Goal: Task Accomplishment & Management: Complete application form

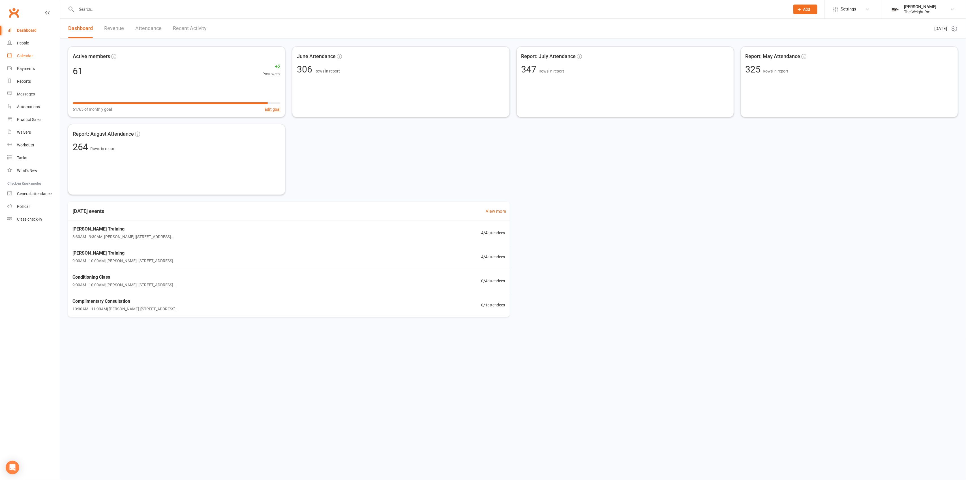
click at [36, 58] on link "Calendar" at bounding box center [33, 56] width 52 height 13
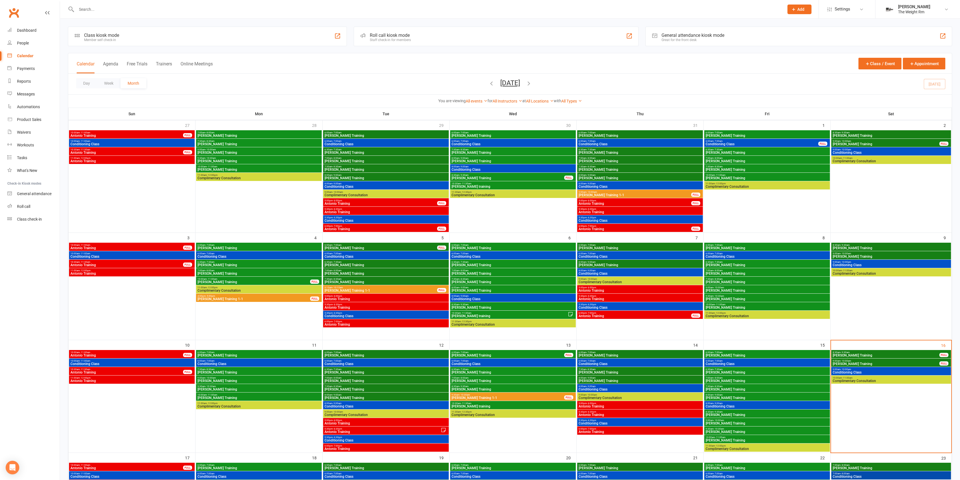
click at [111, 17] on div at bounding box center [424, 9] width 712 height 18
click at [111, 14] on div at bounding box center [424, 9] width 712 height 18
click at [112, 4] on div at bounding box center [424, 9] width 712 height 18
click at [121, 12] on input "text" at bounding box center [427, 9] width 705 height 8
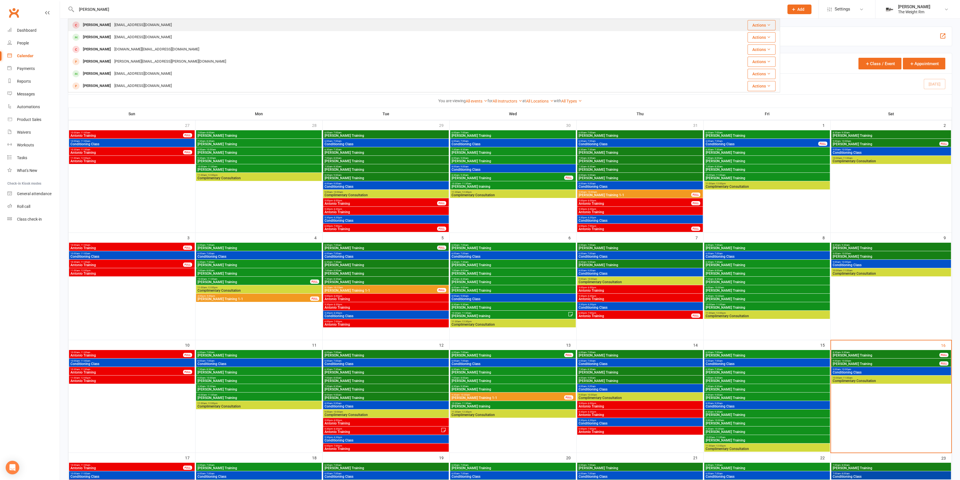
type input "[PERSON_NAME]"
click at [133, 28] on div "[EMAIL_ADDRESS][DOMAIN_NAME]" at bounding box center [143, 25] width 61 height 8
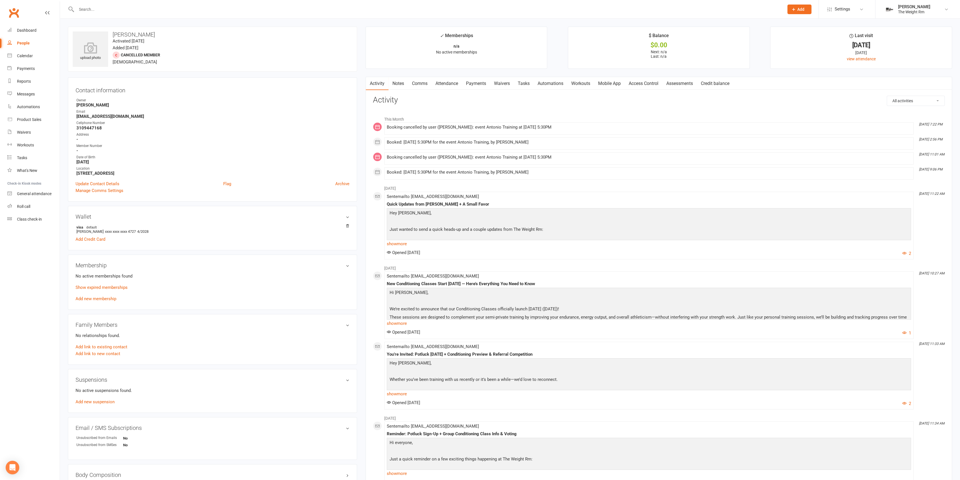
click at [165, 12] on input "text" at bounding box center [427, 9] width 705 height 8
click at [111, 10] on input "nelley" at bounding box center [427, 9] width 705 height 8
click at [110, 10] on input "nelley" at bounding box center [427, 9] width 705 height 8
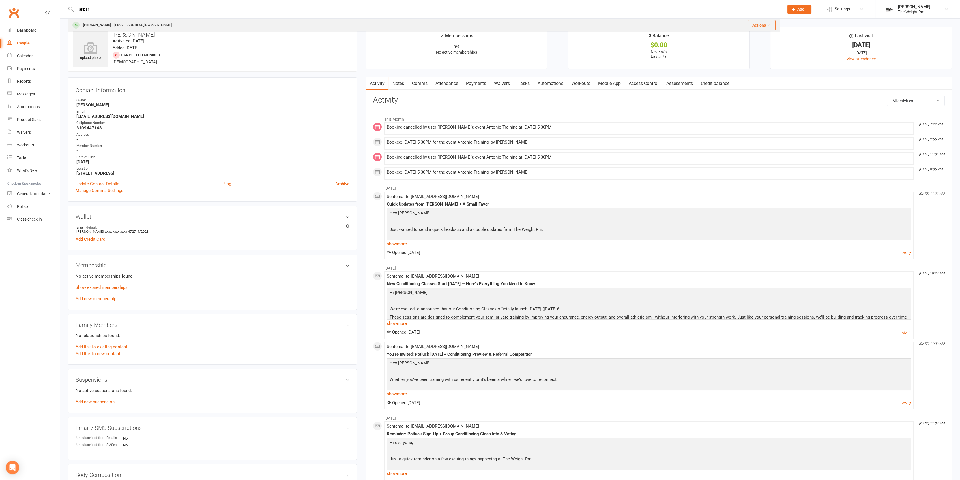
type input "akbar"
click at [113, 25] on div "[EMAIL_ADDRESS][DOMAIN_NAME]" at bounding box center [143, 25] width 61 height 8
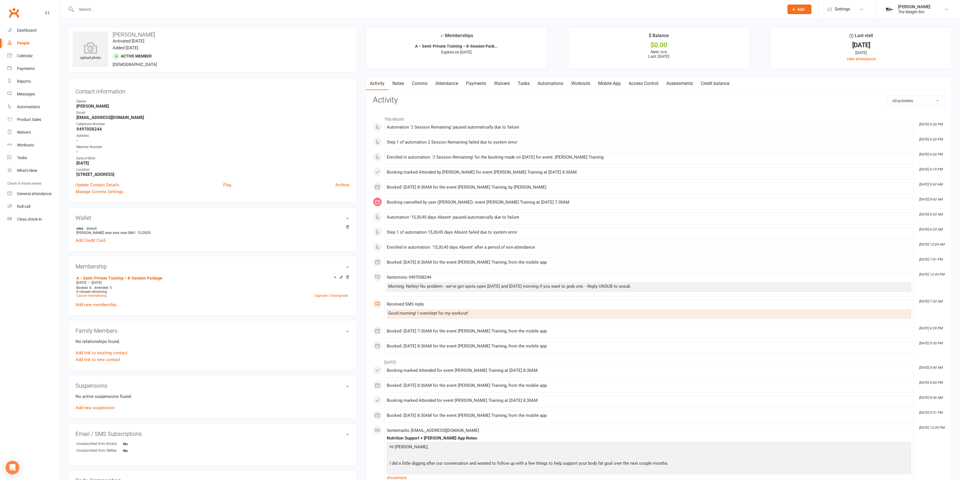
click at [455, 86] on link "Attendance" at bounding box center [447, 83] width 31 height 13
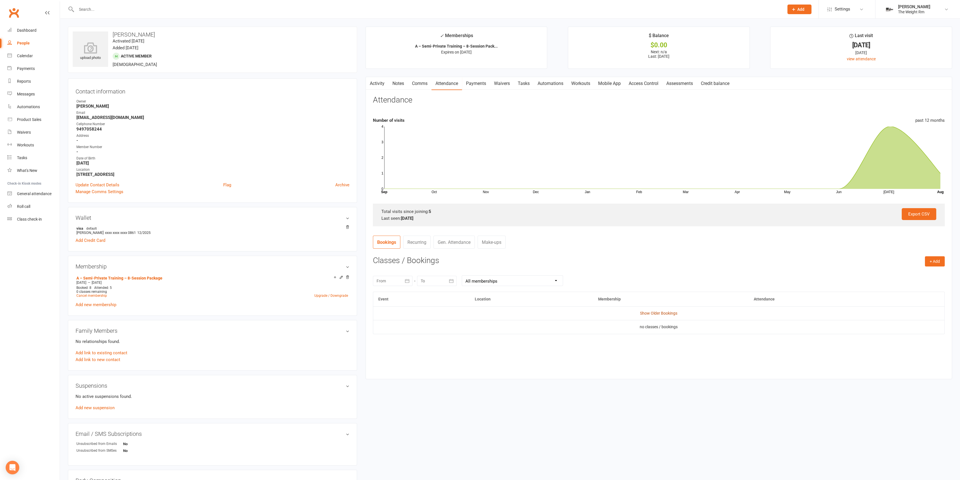
click at [675, 312] on link "Show Older Bookings" at bounding box center [658, 313] width 37 height 5
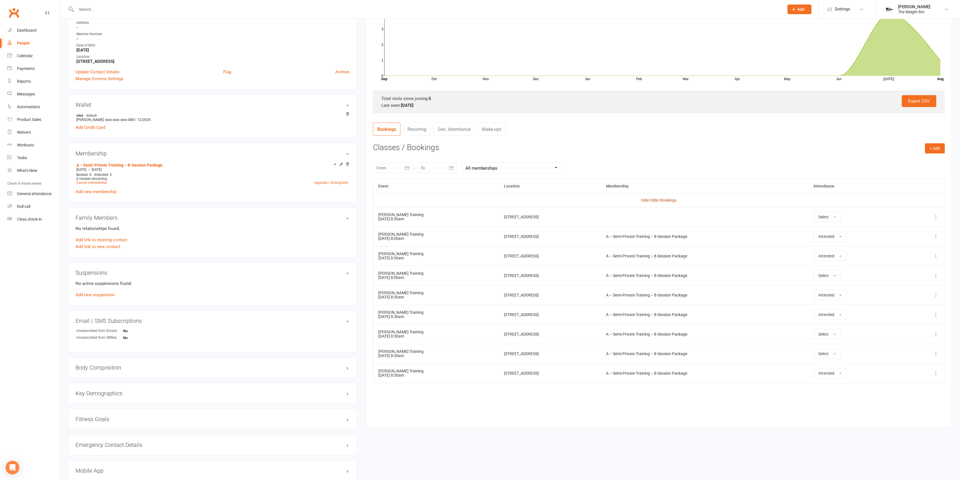
scroll to position [113, 0]
click at [829, 333] on span "Select" at bounding box center [823, 333] width 10 height 5
click at [835, 347] on span "Attended" at bounding box center [826, 346] width 17 height 5
click at [841, 352] on button "Select" at bounding box center [826, 353] width 27 height 10
click at [847, 361] on link "Attended" at bounding box center [842, 365] width 56 height 11
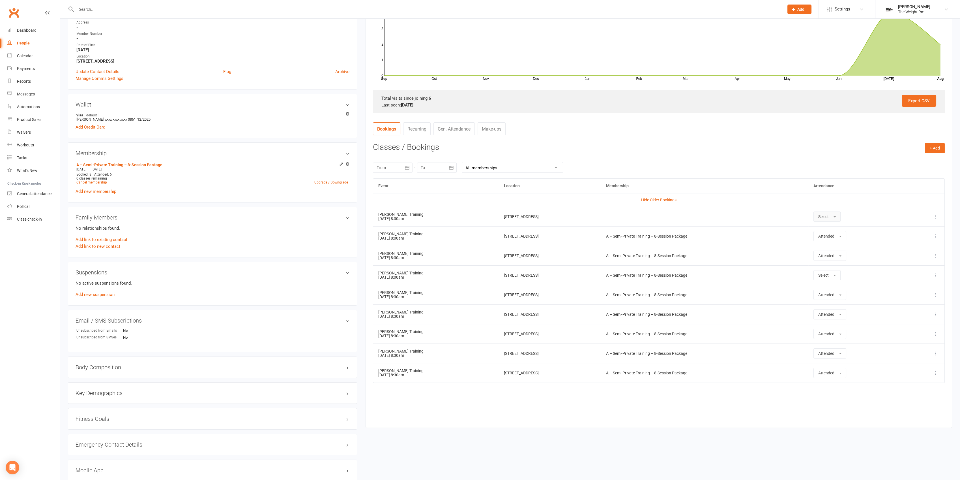
click at [841, 218] on button "Select" at bounding box center [826, 216] width 27 height 10
click at [835, 229] on span "Attended" at bounding box center [826, 229] width 17 height 5
click at [845, 282] on td "Select" at bounding box center [857, 275] width 98 height 20
drag, startPoint x: 844, startPoint y: 282, endPoint x: 843, endPoint y: 277, distance: 4.6
click at [844, 282] on td "Select" at bounding box center [857, 275] width 98 height 20
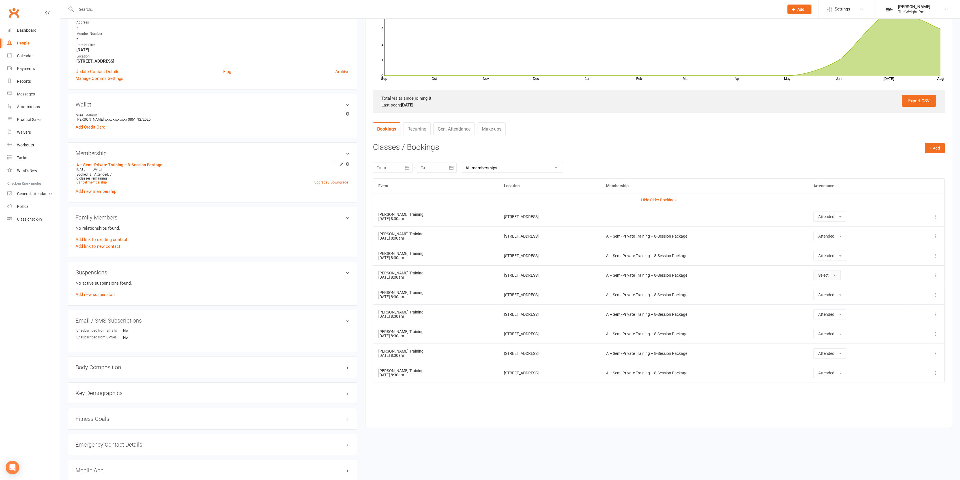
click at [829, 276] on span "Select" at bounding box center [823, 275] width 10 height 5
click at [835, 290] on span "Attended" at bounding box center [826, 287] width 17 height 5
click at [760, 160] on div "[DATE] Sun Mon Tue Wed Thu Fri Sat 31 27 28 29 30 31 01 02 32 03 04 05 06 07 08…" at bounding box center [659, 167] width 572 height 22
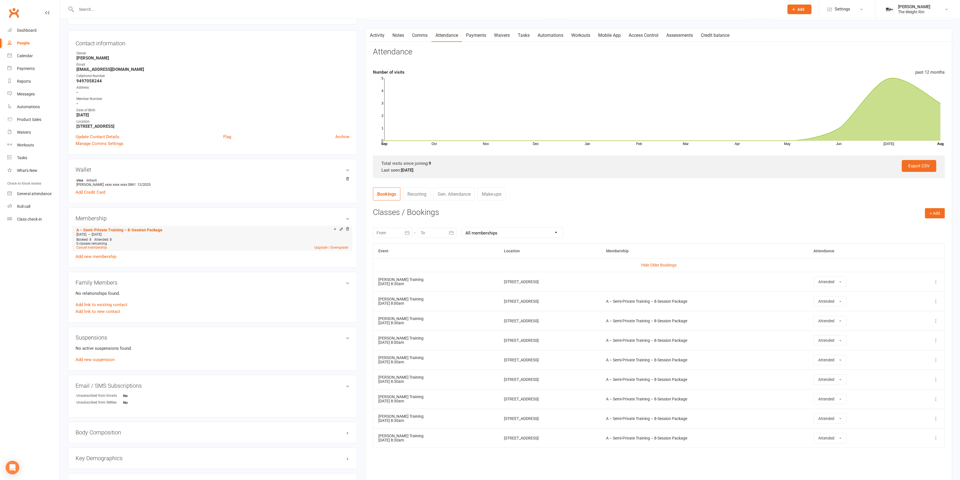
scroll to position [0, 0]
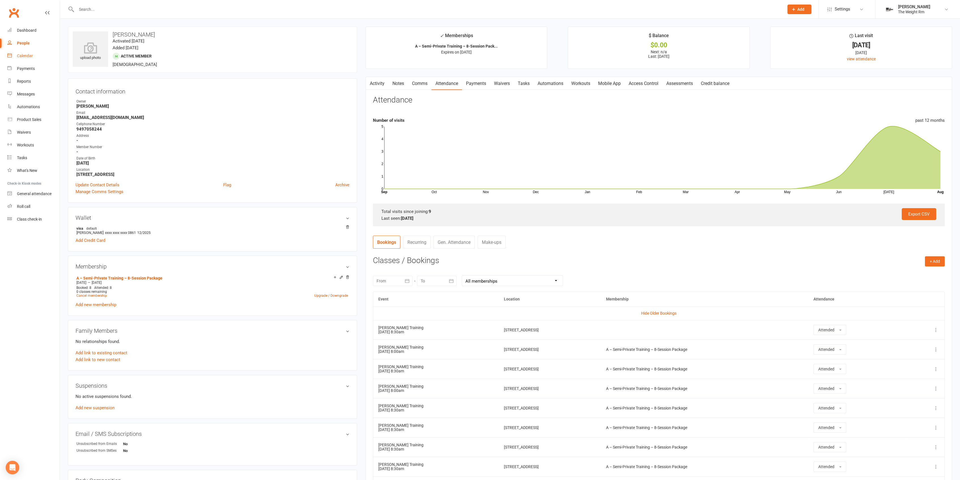
click at [39, 57] on link "Calendar" at bounding box center [33, 56] width 52 height 13
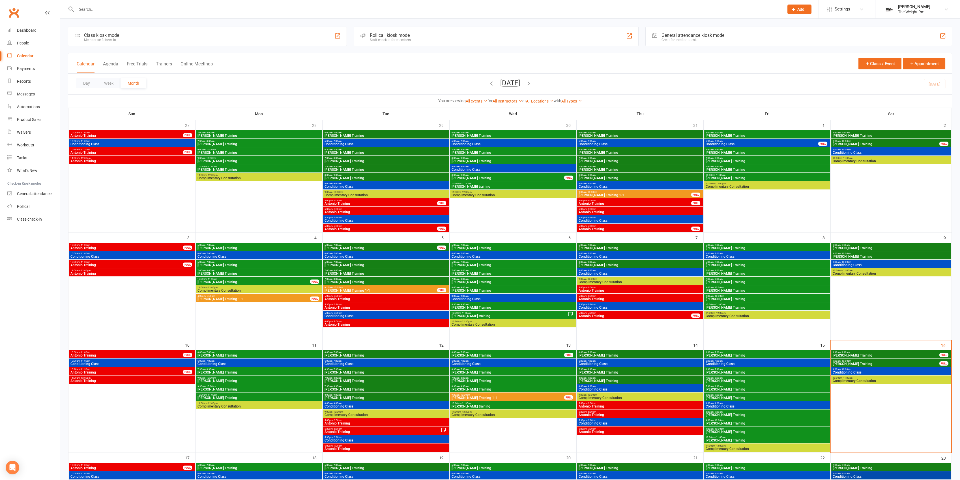
click at [113, 6] on input "text" at bounding box center [427, 9] width 705 height 8
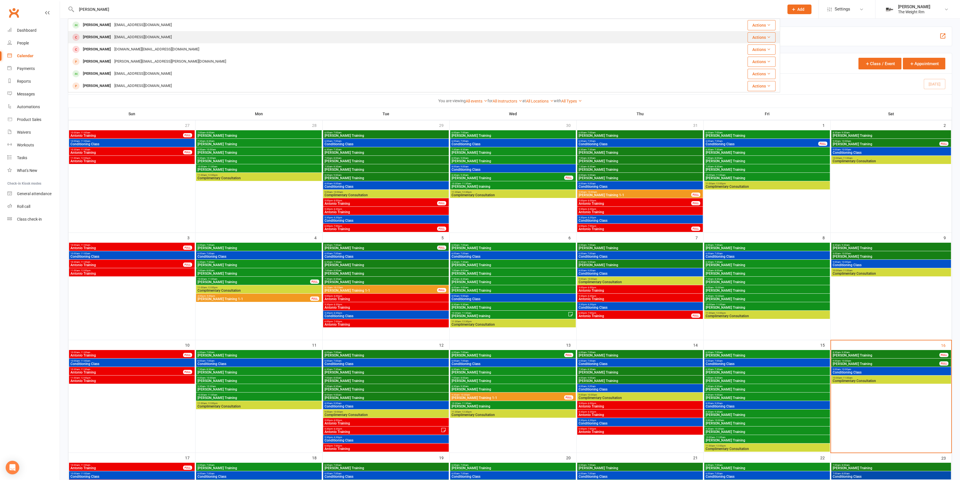
type input "[PERSON_NAME]"
click at [149, 34] on div "[PERSON_NAME] [EMAIL_ADDRESS][DOMAIN_NAME]" at bounding box center [364, 37] width 592 height 12
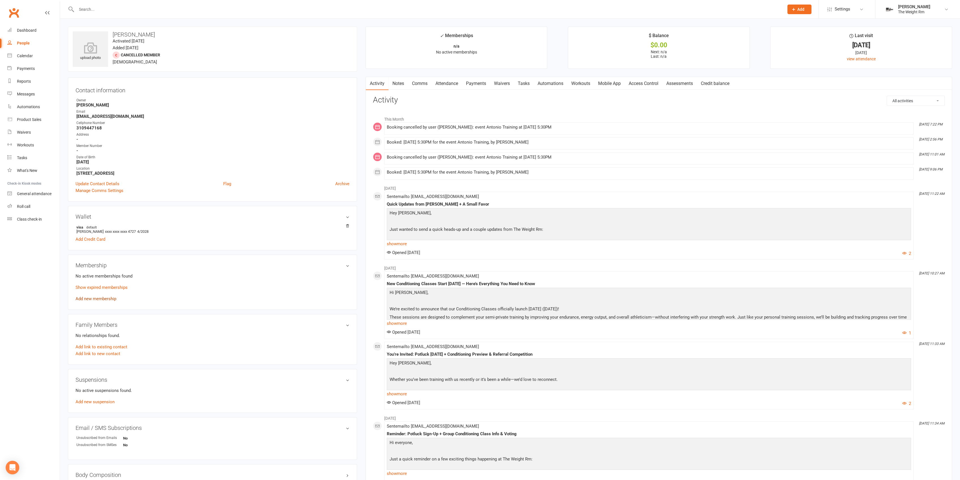
click at [100, 299] on link "Add new membership" at bounding box center [96, 298] width 41 height 5
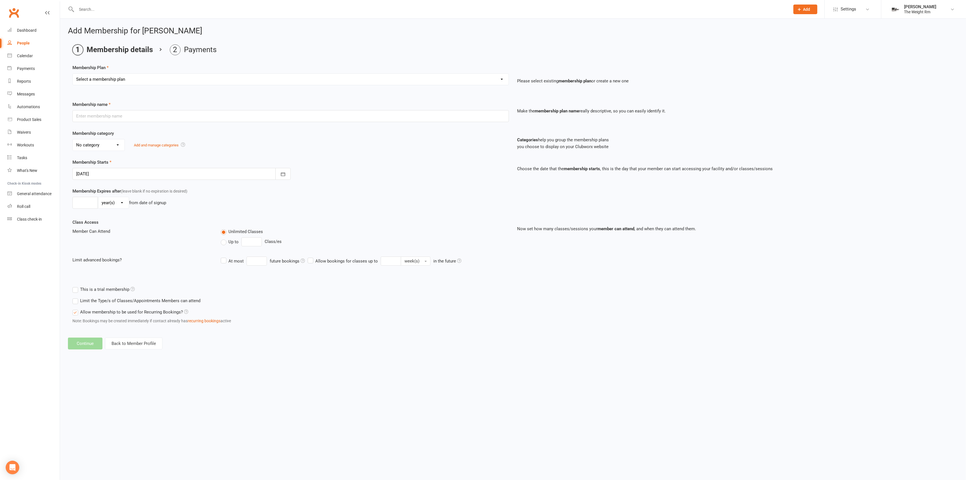
click at [207, 82] on select "Select a membership plan Create new Membership Plan A – Semi-Private Training –…" at bounding box center [291, 79] width 436 height 11
select select "5"
click at [73, 74] on select "Select a membership plan Create new Membership Plan A – Semi-Private Training –…" at bounding box center [291, 79] width 436 height 11
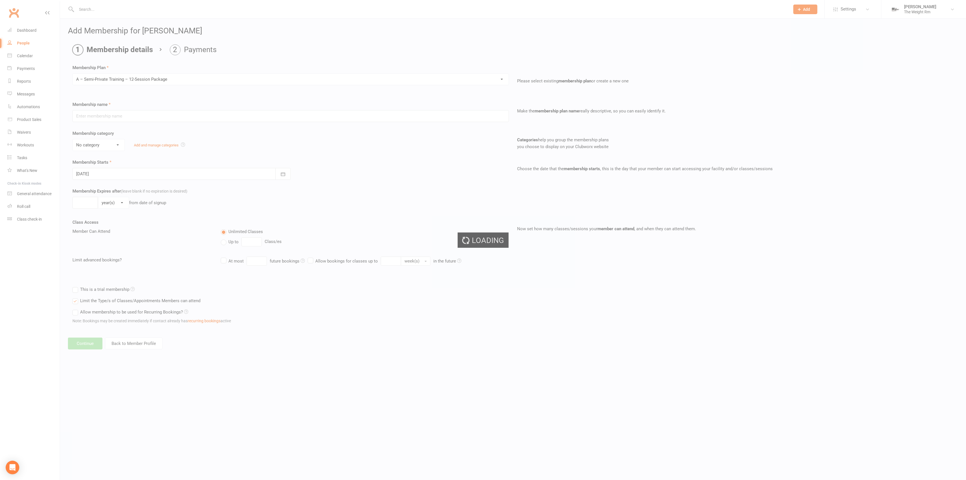
type input "A – Semi-Private Training – 12-Session Package"
select select "4"
type input "3"
select select "2"
type input "12"
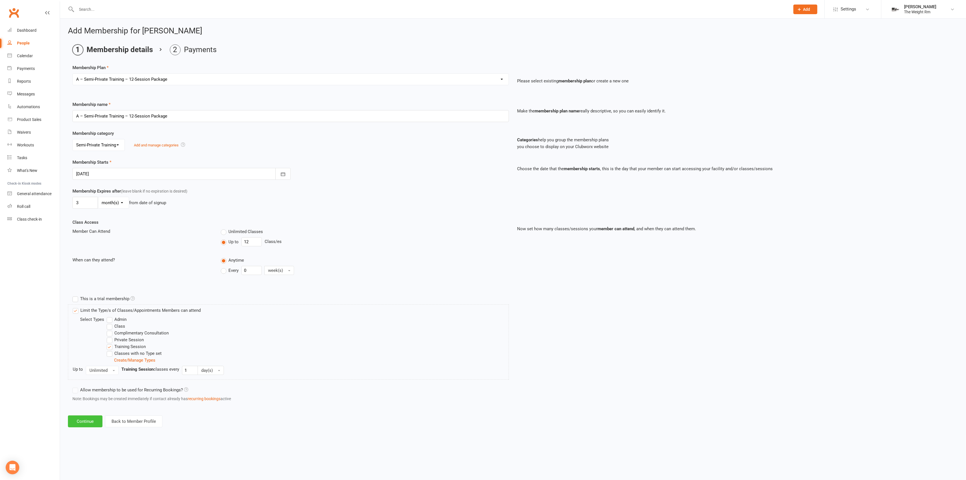
click at [98, 420] on button "Continue" at bounding box center [85, 421] width 35 height 12
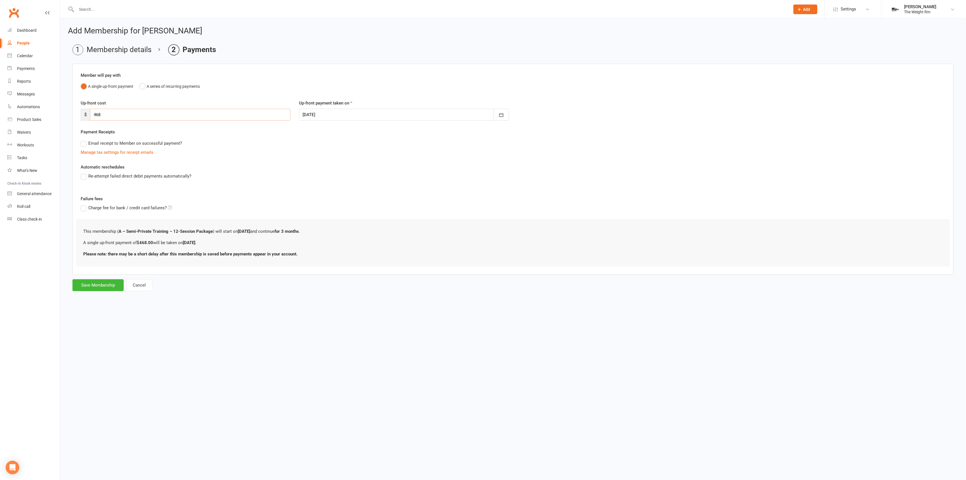
click at [113, 112] on input "468" at bounding box center [190, 115] width 200 height 12
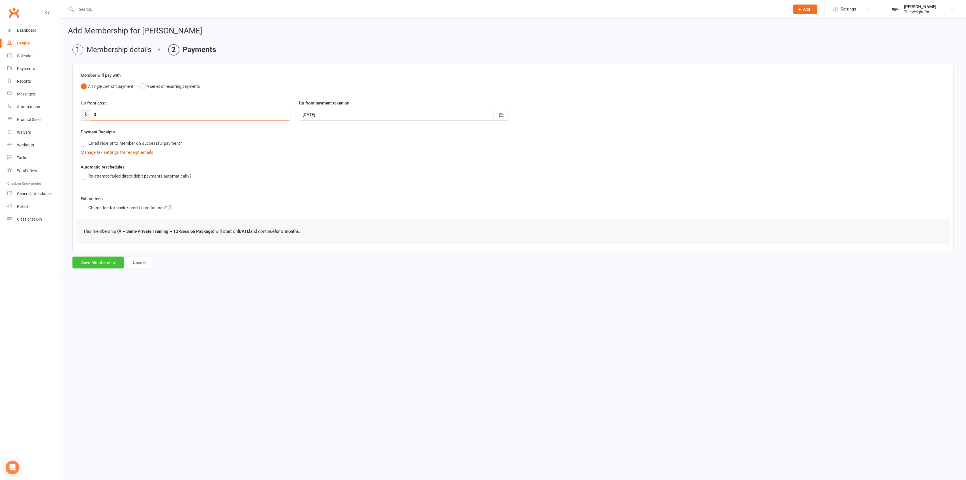
type input "0"
click at [98, 265] on button "Save Membership" at bounding box center [97, 262] width 51 height 12
